Goal: Information Seeking & Learning: Learn about a topic

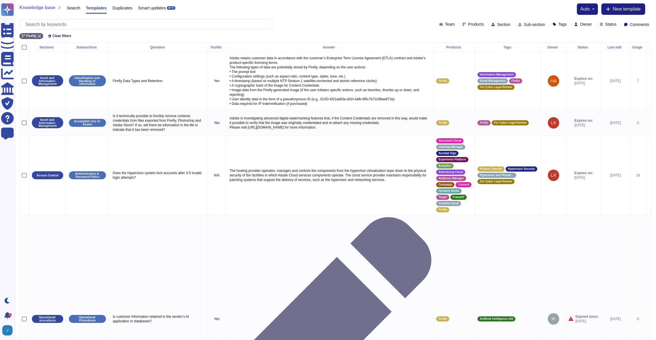
scroll to position [109, 0]
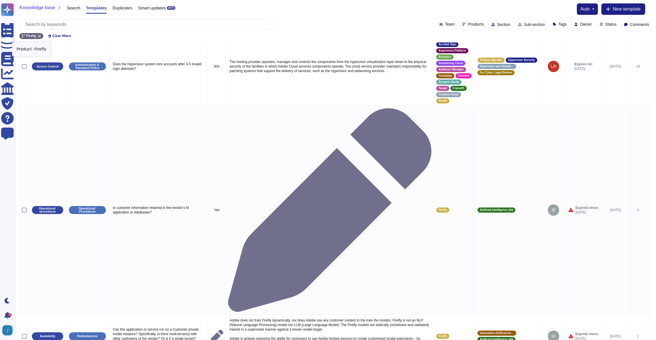
click at [41, 34] on icon at bounding box center [39, 35] width 3 height 3
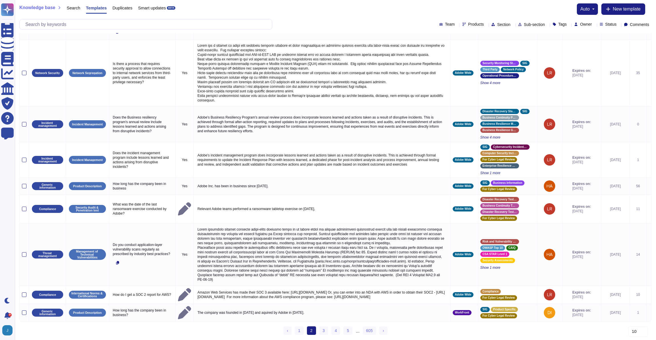
scroll to position [100, 0]
click at [468, 25] on span "Products" at bounding box center [476, 24] width 16 height 4
type input "fra"
click at [461, 52] on span "FrameIO" at bounding box center [458, 51] width 17 height 5
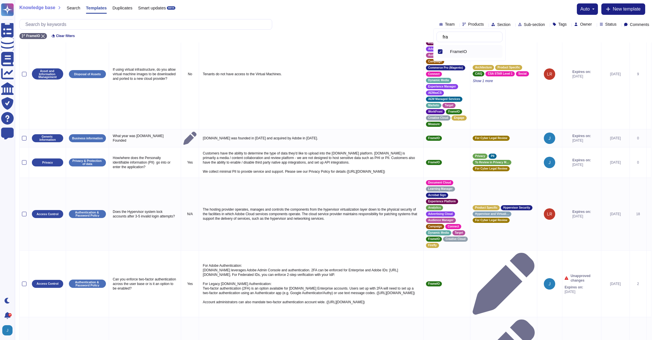
scroll to position [109, 0]
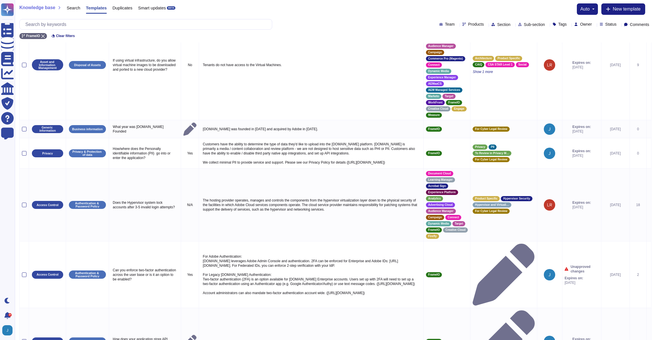
click at [343, 8] on div "Knowledge base Search Templates Duplicates Smart updates BETA auto New template" at bounding box center [335, 8] width 632 height 11
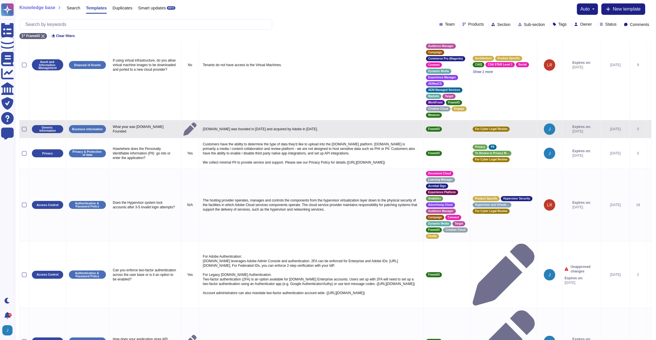
scroll to position [207, 0]
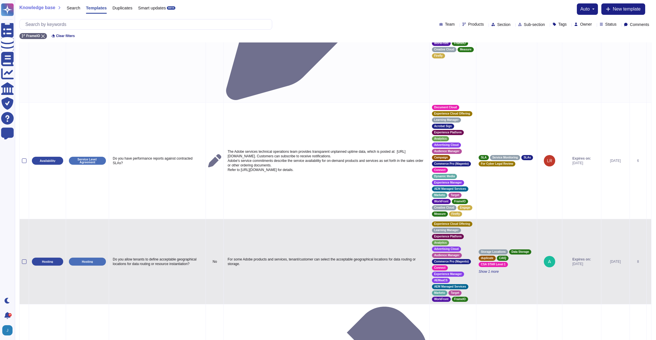
scroll to position [526, 0]
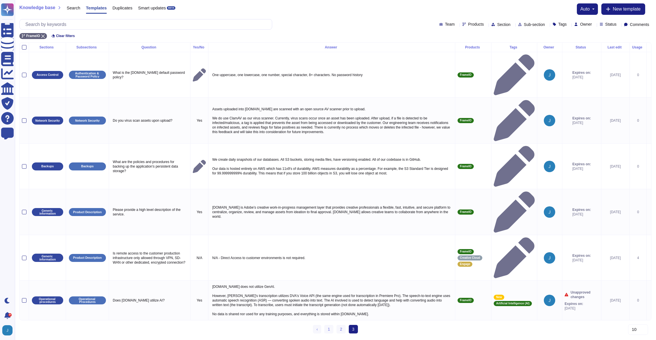
click at [396, 260] on html "Questionnaires Knowledge Base Documents Analytics CAIQ / SIG Trust Center Help …" at bounding box center [328, 169] width 656 height 338
